Goal: Find specific page/section: Find specific page/section

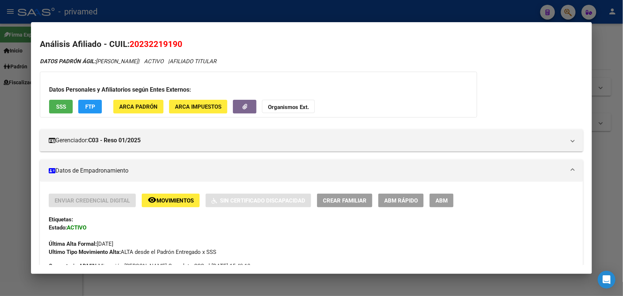
scroll to position [688, 0]
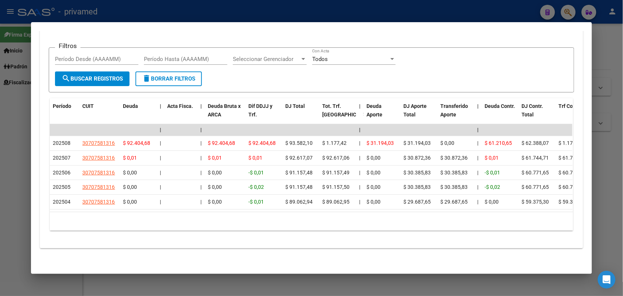
click at [575, 10] on div at bounding box center [311, 148] width 623 height 296
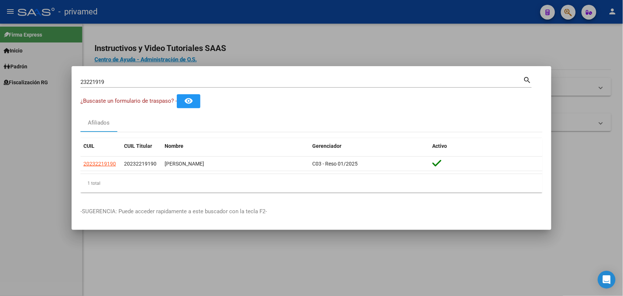
click at [569, 10] on div at bounding box center [311, 148] width 623 height 296
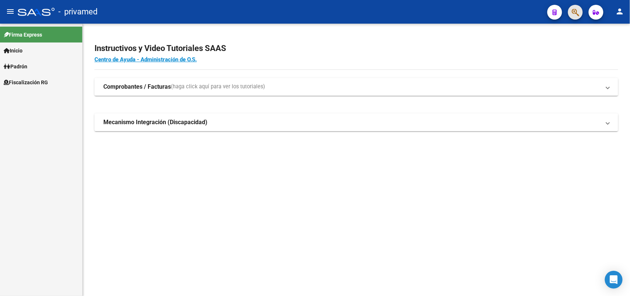
click at [568, 10] on button "button" at bounding box center [575, 12] width 15 height 15
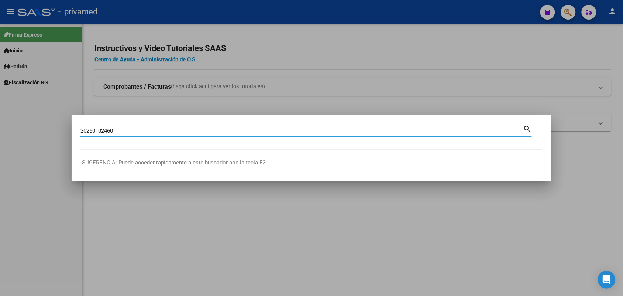
type input "20260102460"
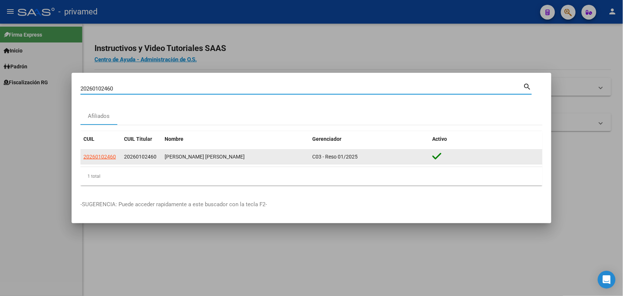
click at [103, 158] on span "20260102460" at bounding box center [99, 157] width 32 height 6
type textarea "20260102460"
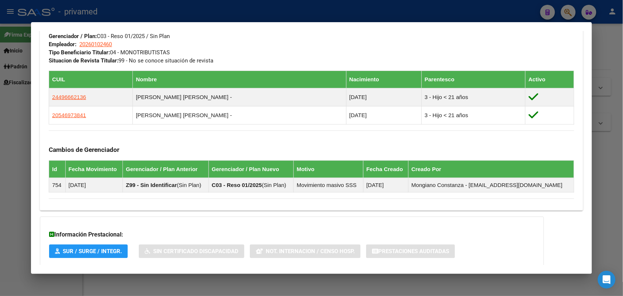
scroll to position [418, 0]
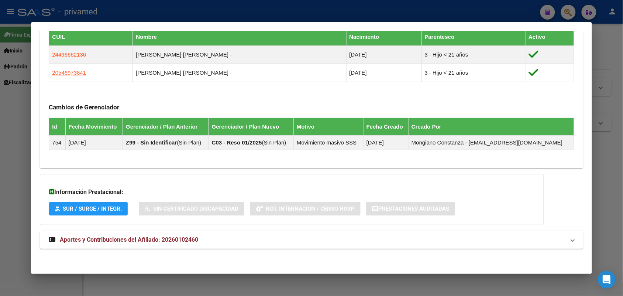
click at [221, 233] on mat-expansion-panel-header "Aportes y Contribuciones del Afiliado: 20260102460" at bounding box center [311, 240] width 543 height 18
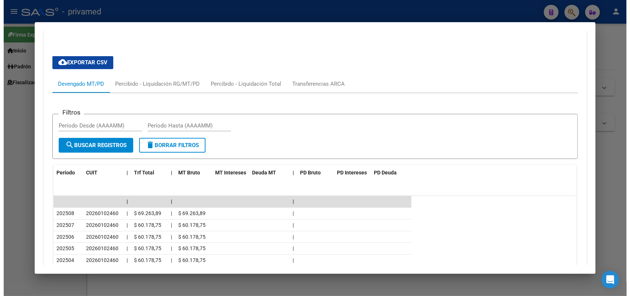
scroll to position [506, 0]
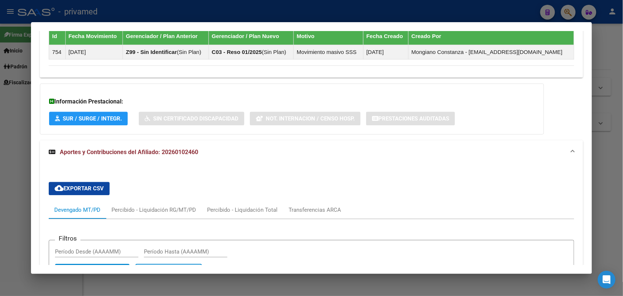
click at [617, 146] on div at bounding box center [311, 148] width 623 height 296
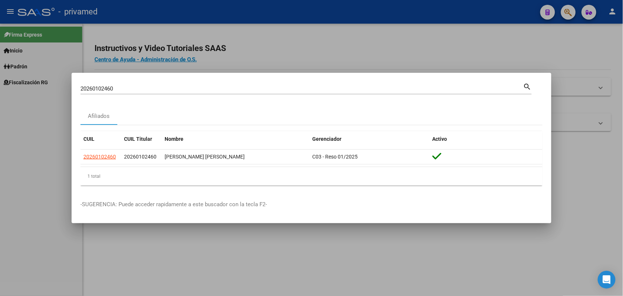
click at [456, 87] on input "20260102460" at bounding box center [301, 88] width 443 height 7
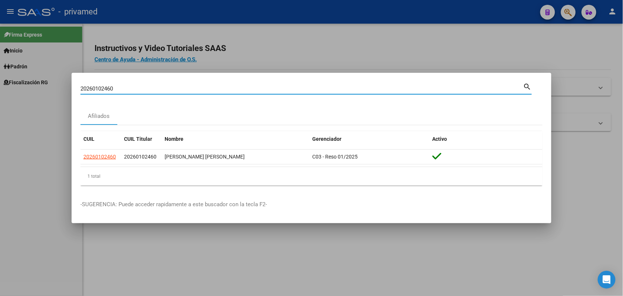
click at [456, 87] on input "20260102460" at bounding box center [301, 88] width 443 height 7
paste input "30743411"
type input "30743411"
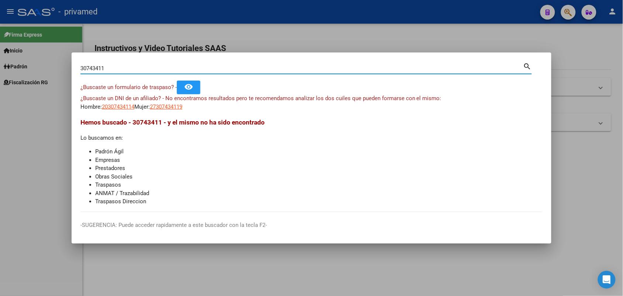
click at [346, 70] on input "30743411" at bounding box center [301, 68] width 443 height 7
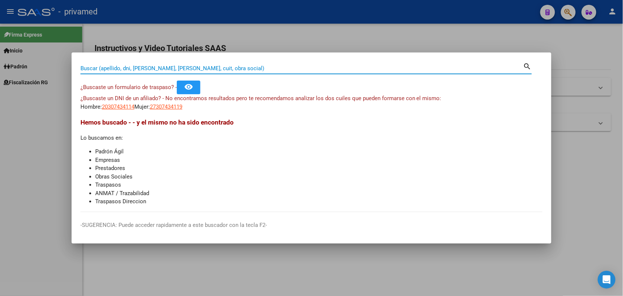
paste input "27307434119"
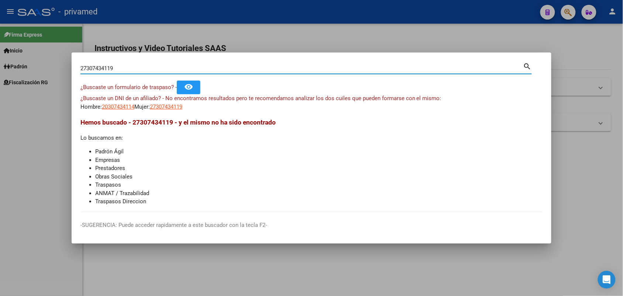
type input "27307434119"
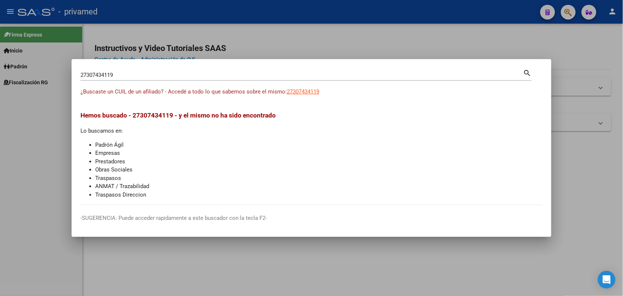
click at [584, 173] on div at bounding box center [311, 148] width 623 height 296
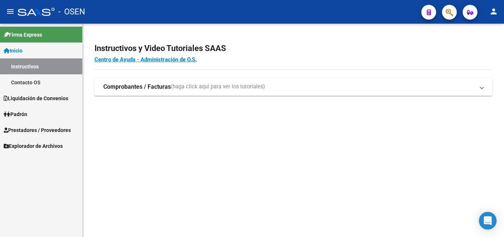
click at [456, 7] on app-search-popup at bounding box center [449, 11] width 15 height 9
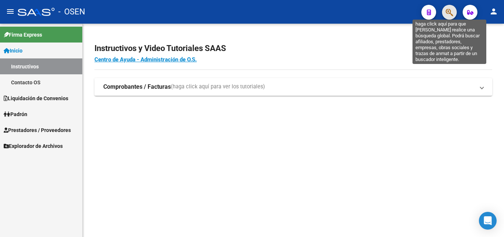
click at [452, 10] on icon "button" at bounding box center [449, 12] width 7 height 8
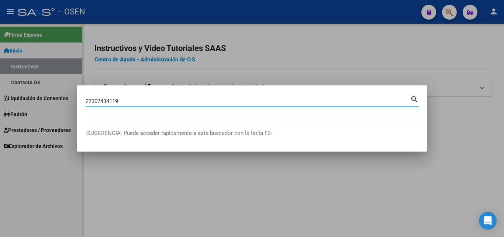
type input "27307434119"
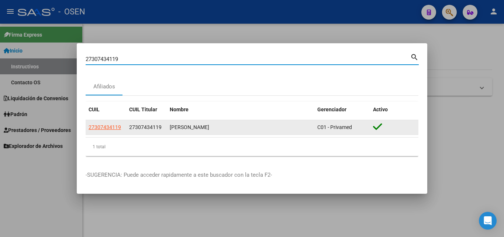
click at [392, 133] on div at bounding box center [394, 126] width 42 height 11
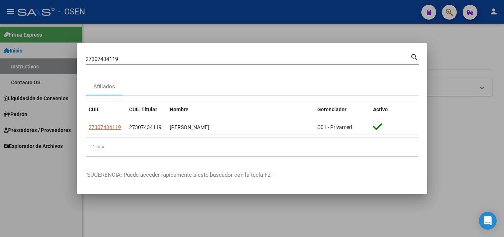
click at [498, 145] on div at bounding box center [252, 118] width 504 height 237
